Goal: Transaction & Acquisition: Purchase product/service

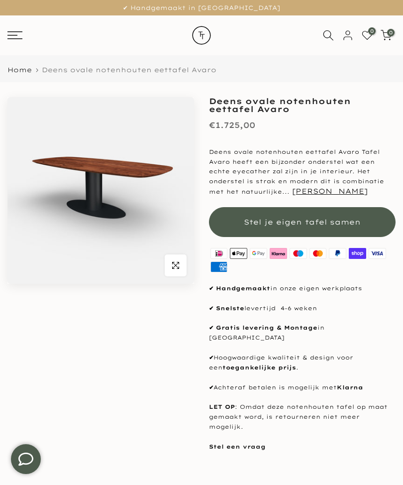
click at [298, 224] on span "Stel je eigen tafel samen" at bounding box center [302, 222] width 117 height 9
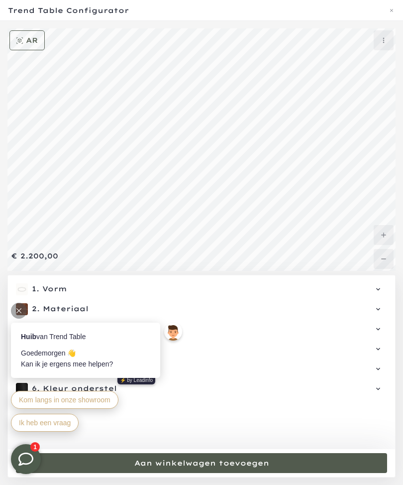
click at [381, 293] on icon at bounding box center [379, 289] width 8 height 8
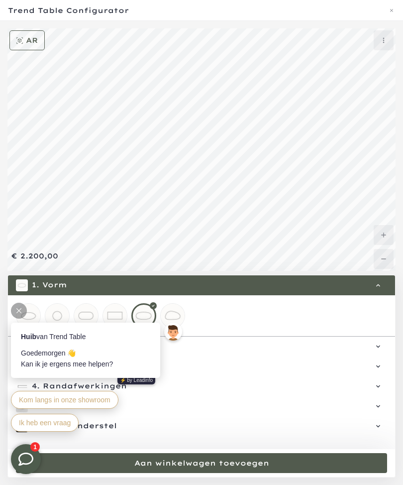
click at [25, 310] on div at bounding box center [19, 311] width 16 height 16
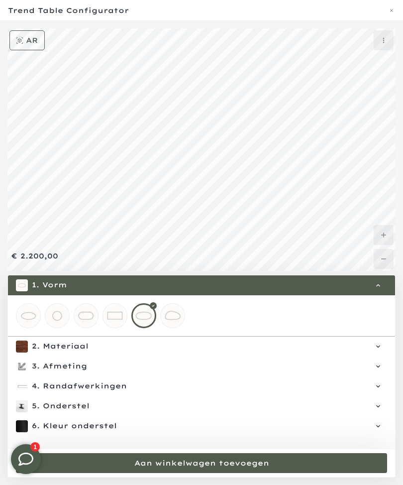
scroll to position [3, 0]
click at [377, 351] on icon at bounding box center [379, 347] width 8 height 8
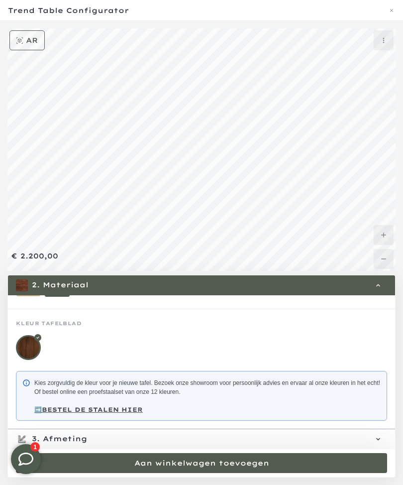
scroll to position [60, 0]
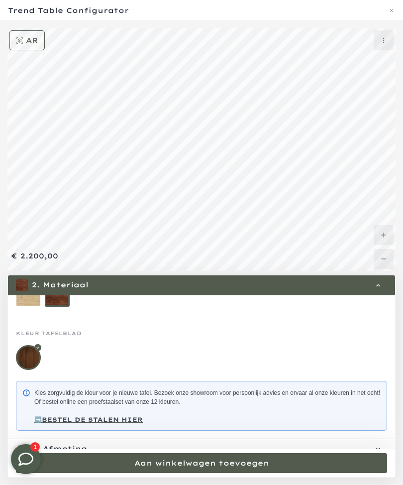
click at [334, 424] on p "➡️BESTEL DE STALEN HIER" at bounding box center [207, 419] width 347 height 9
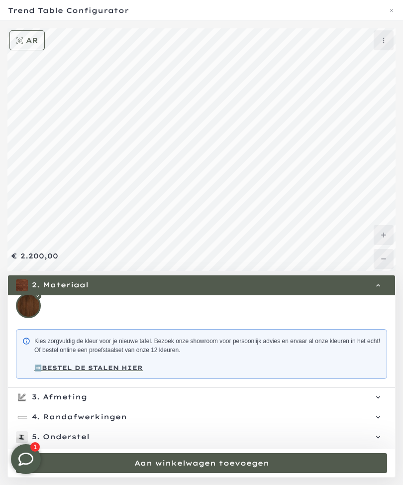
scroll to position [113, 0]
click at [386, 402] on div "3. Afmeting Lengte (cm): 240, Breedte (cm): 100" at bounding box center [202, 396] width 372 height 12
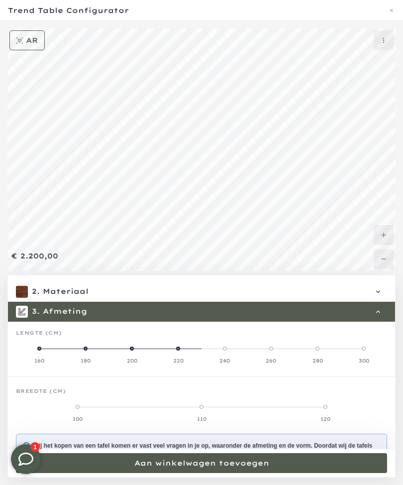
scroll to position [16, 0]
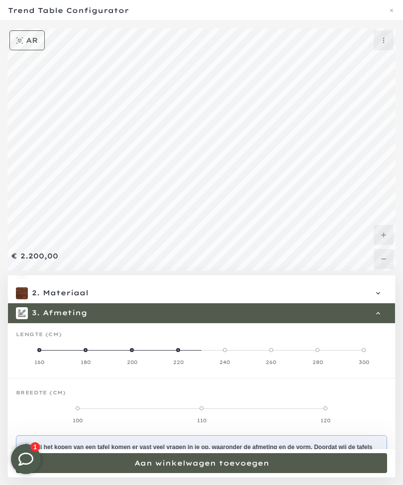
click at [130, 352] on span at bounding box center [132, 350] width 4 height 4
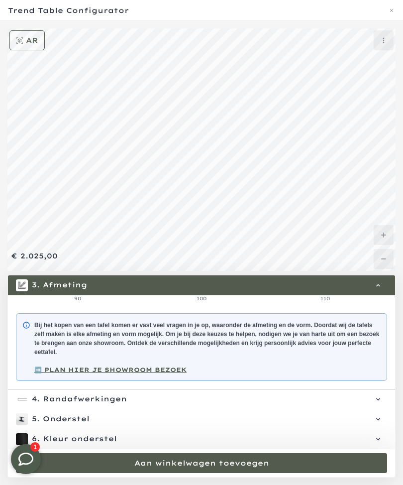
click at [378, 400] on icon at bounding box center [379, 399] width 4 height 2
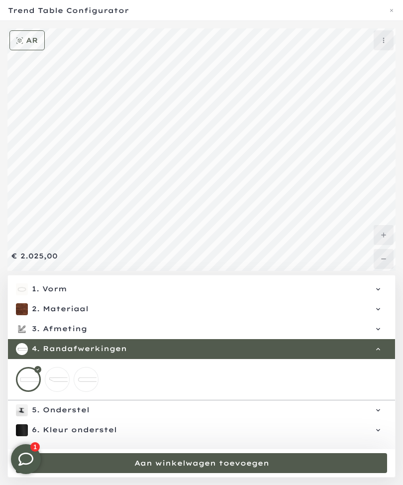
scroll to position [7, 0]
click at [60, 391] on mmq-loader at bounding box center [57, 380] width 24 height 24
click at [376, 414] on icon at bounding box center [379, 410] width 8 height 8
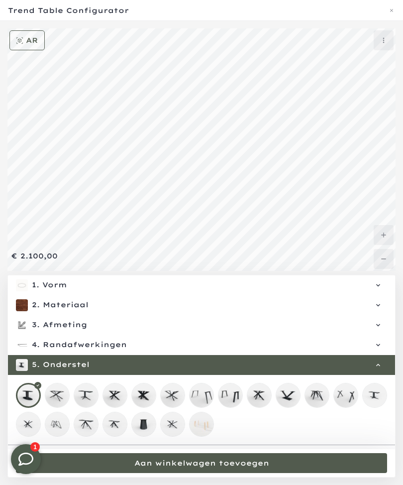
scroll to position [3, 0]
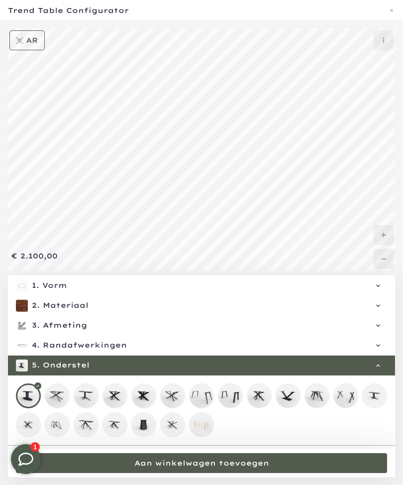
click at [339, 437] on div at bounding box center [202, 410] width 372 height 54
click at [35, 408] on div at bounding box center [28, 395] width 25 height 25
click at [80, 461] on span "Kleur onderstel" at bounding box center [211, 456] width 336 height 10
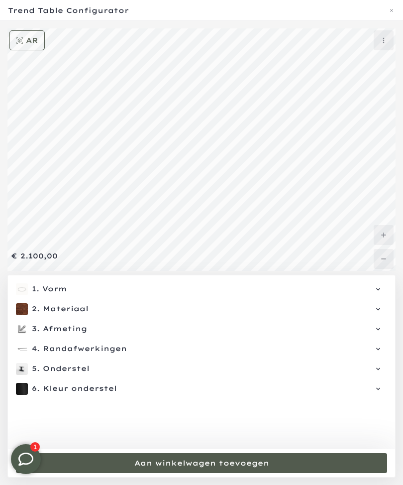
scroll to position [0, 0]
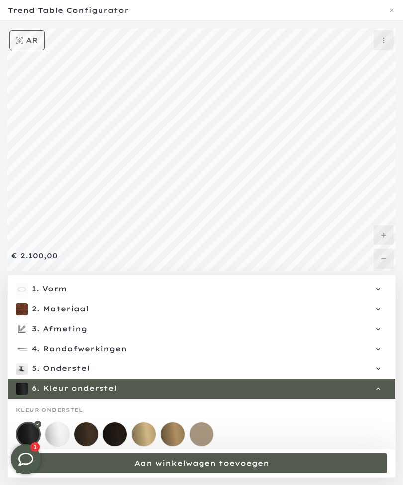
click at [63, 446] on mmq-loader at bounding box center [57, 434] width 24 height 24
click at [119, 446] on mmq-loader at bounding box center [115, 434] width 24 height 24
click at [147, 446] on mmq-loader at bounding box center [144, 434] width 24 height 24
click at [208, 446] on mmq-loader at bounding box center [202, 434] width 24 height 24
click at [67, 446] on mmq-loader at bounding box center [57, 434] width 24 height 24
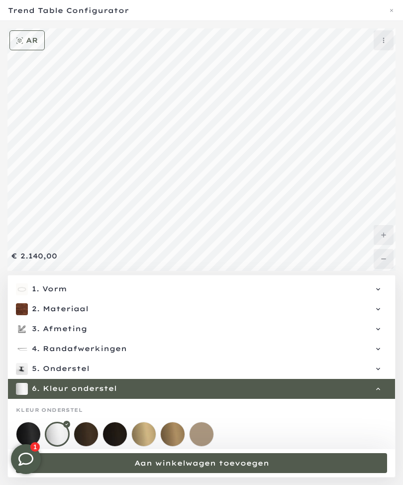
click at [30, 446] on mmq-loader at bounding box center [28, 434] width 24 height 24
click at [376, 313] on icon at bounding box center [379, 309] width 8 height 8
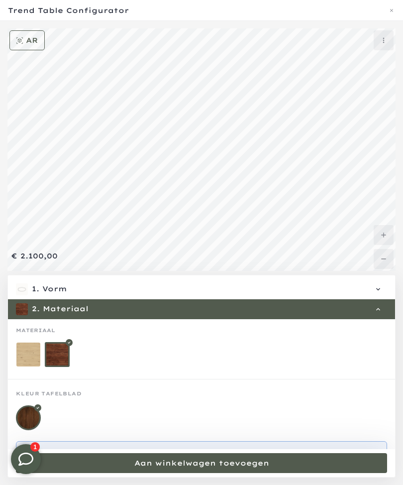
scroll to position [0, 0]
click at [38, 367] on mmq-loader at bounding box center [28, 355] width 24 height 24
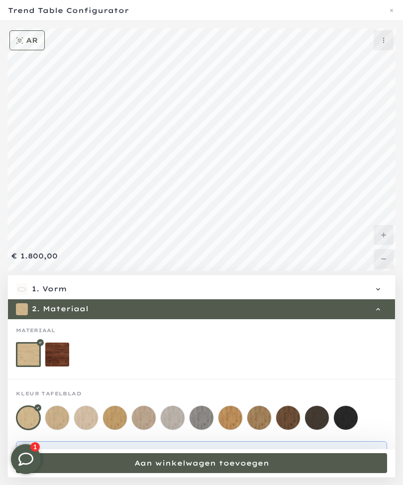
click at [62, 367] on mmq-loader at bounding box center [57, 355] width 24 height 24
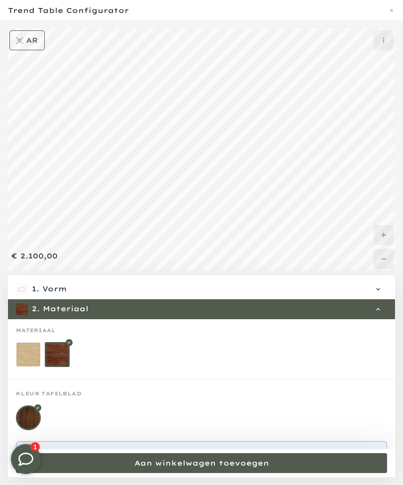
click at [35, 367] on mmq-loader at bounding box center [28, 355] width 24 height 24
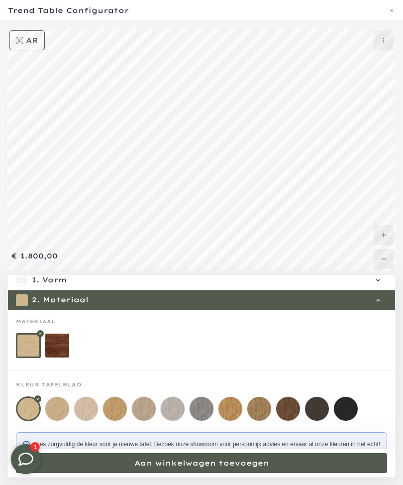
scroll to position [10, 0]
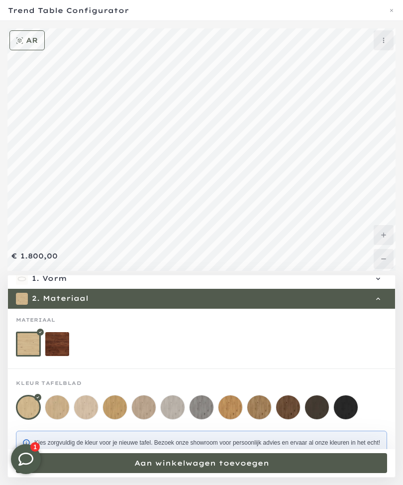
click at [204, 419] on mmq-loader at bounding box center [202, 407] width 24 height 24
click at [345, 419] on mmq-loader at bounding box center [346, 407] width 24 height 24
click at [349, 420] on div at bounding box center [346, 407] width 25 height 25
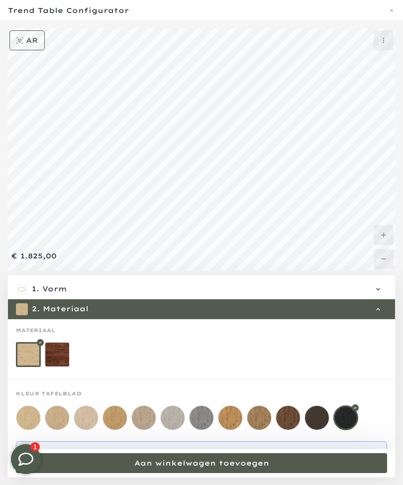
click at [68, 4] on div "Trend Table Configurator" at bounding box center [201, 10] width 403 height 21
